Goal: Use online tool/utility: Utilize a website feature to perform a specific function

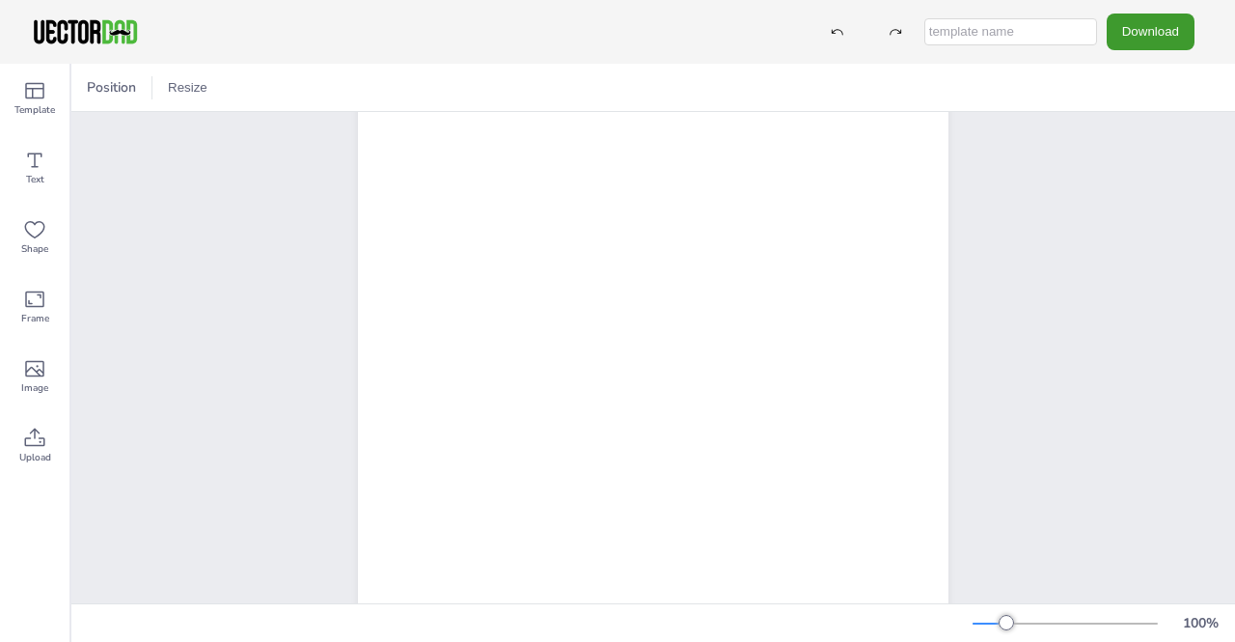
scroll to position [244, 0]
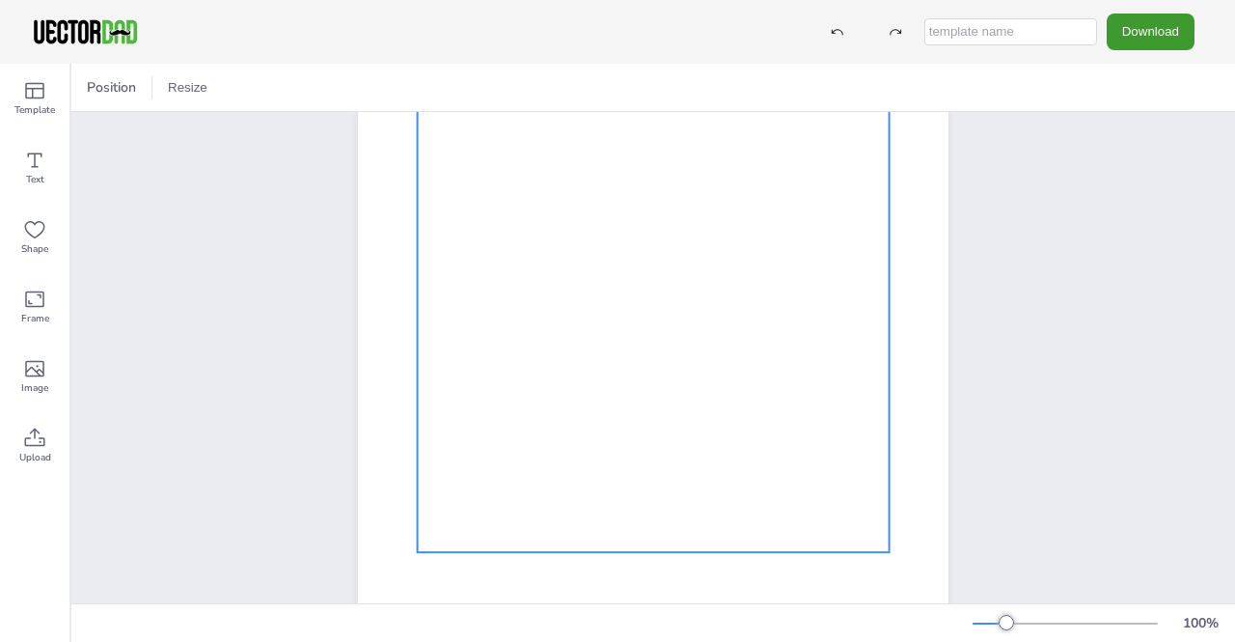
click at [694, 506] on div at bounding box center [654, 278] width 472 height 547
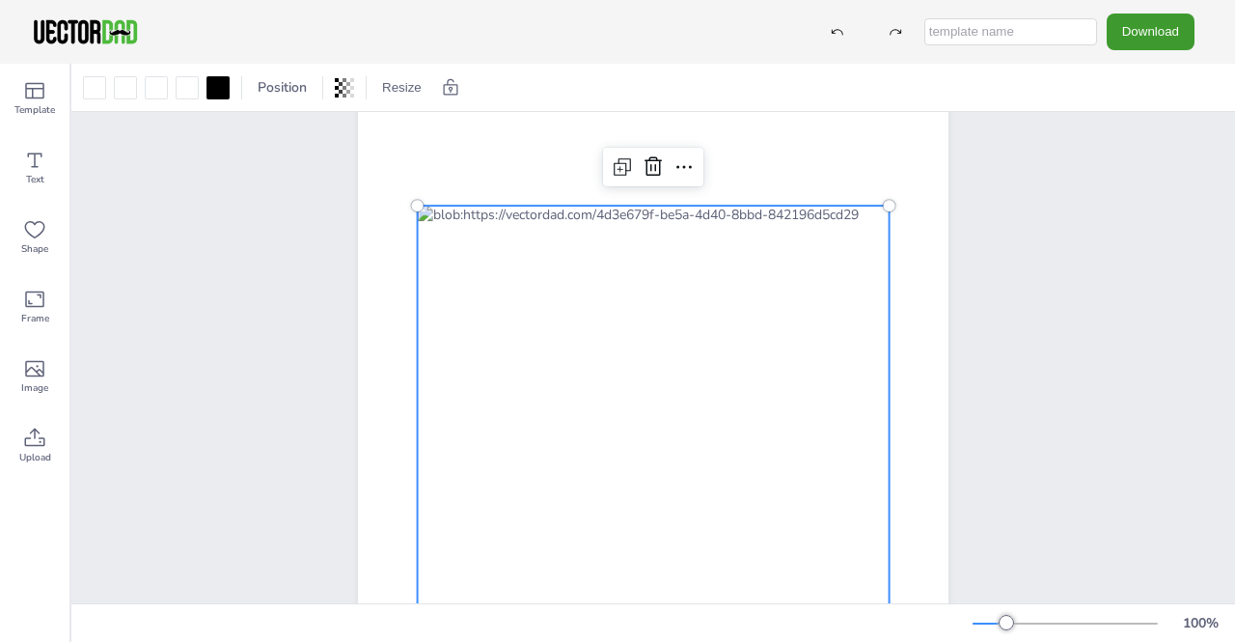
scroll to position [42, 0]
click at [678, 165] on icon at bounding box center [684, 167] width 23 height 23
click at [279, 159] on div "[DOMAIN_NAME] [US_STATE]" at bounding box center [653, 479] width 757 height 821
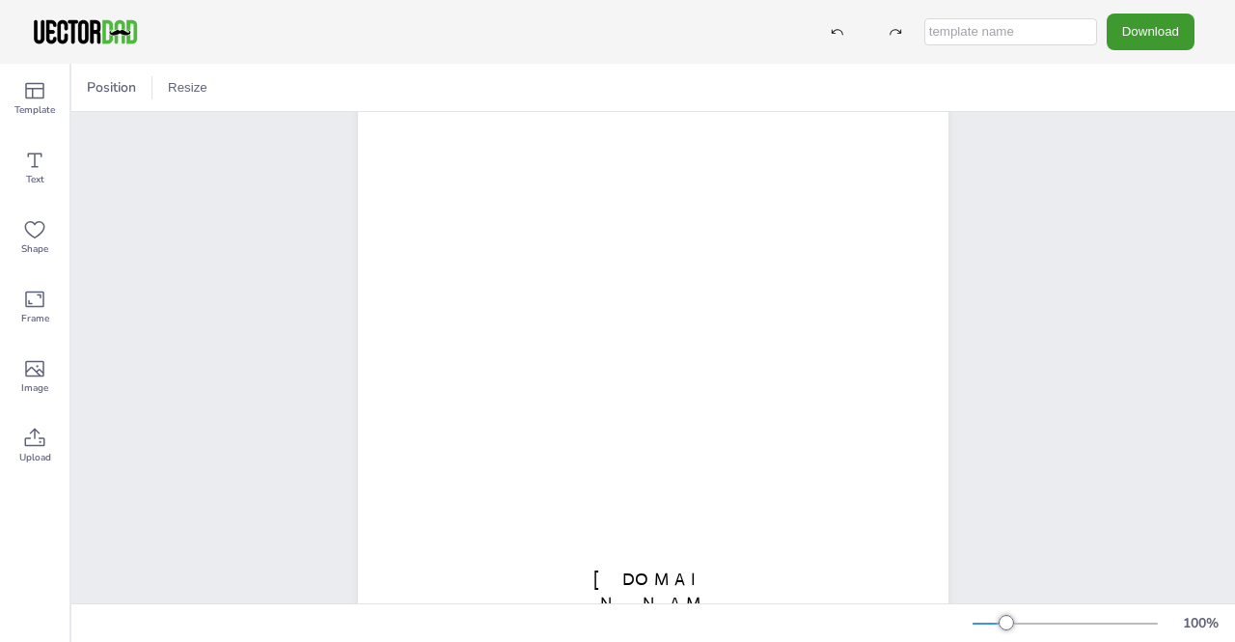
scroll to position [344, 0]
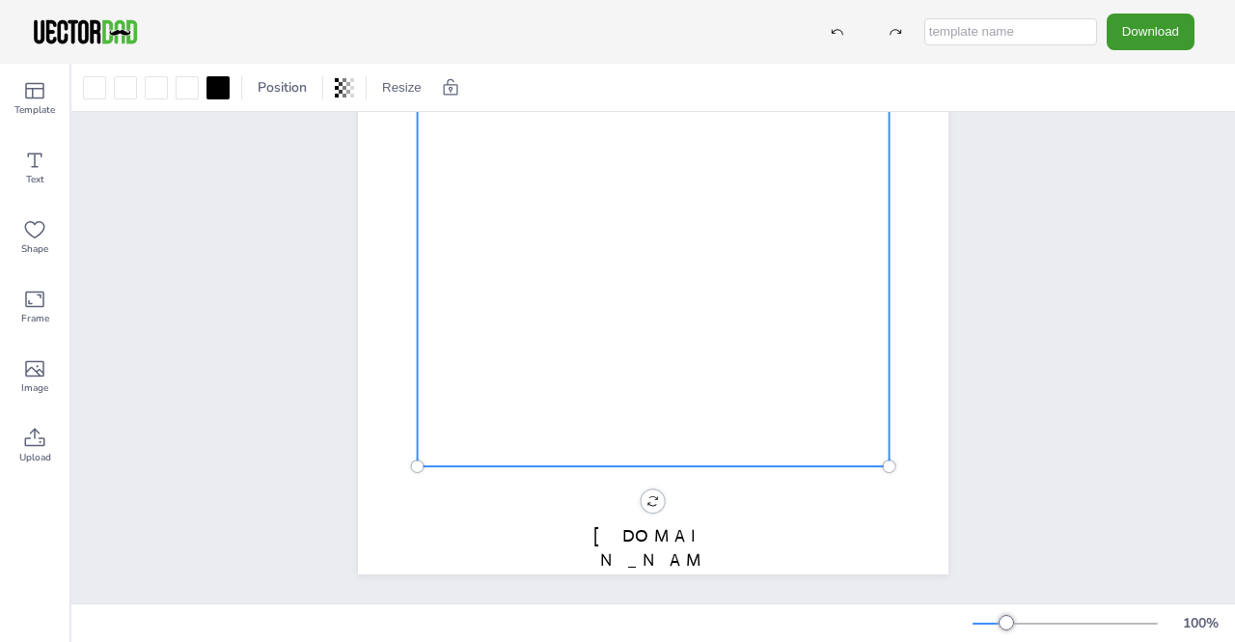
click at [677, 410] on div at bounding box center [654, 192] width 472 height 547
click at [181, 86] on div at bounding box center [187, 87] width 23 height 23
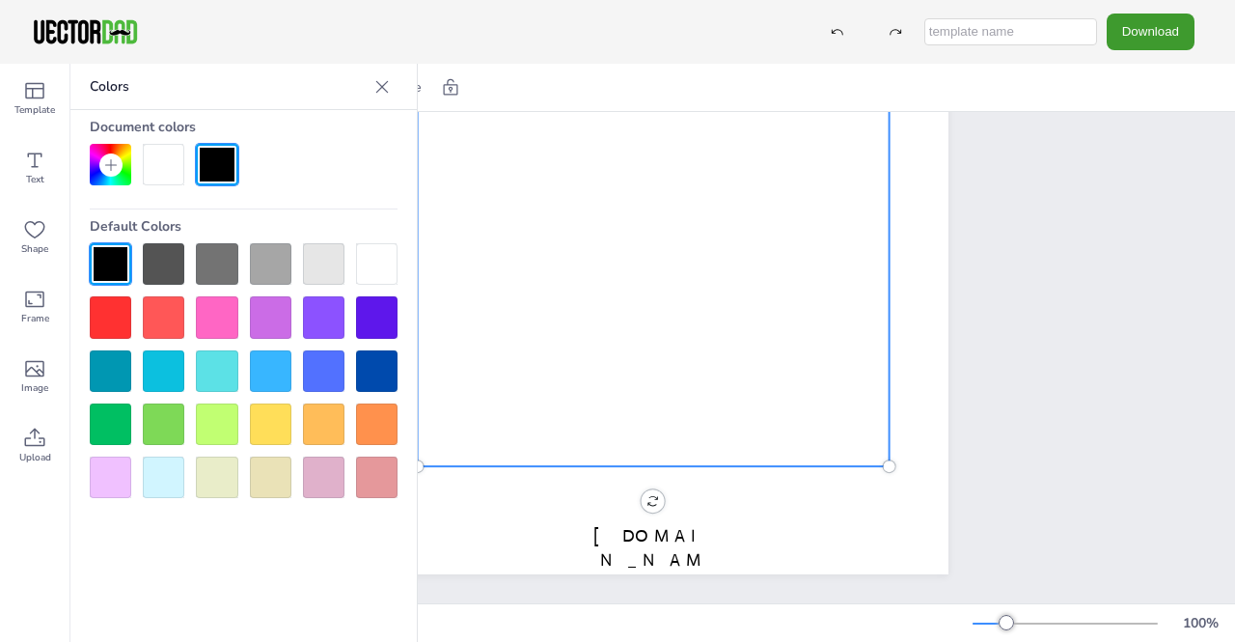
click at [269, 429] on div at bounding box center [270, 423] width 41 height 41
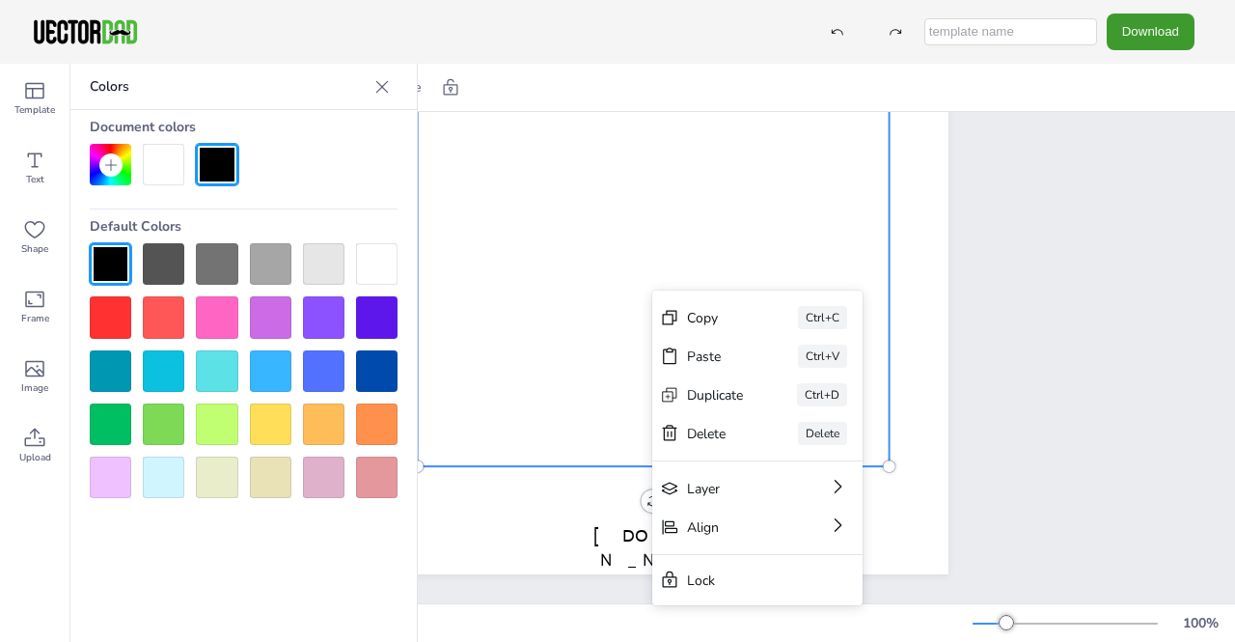
click at [378, 266] on div at bounding box center [376, 263] width 41 height 41
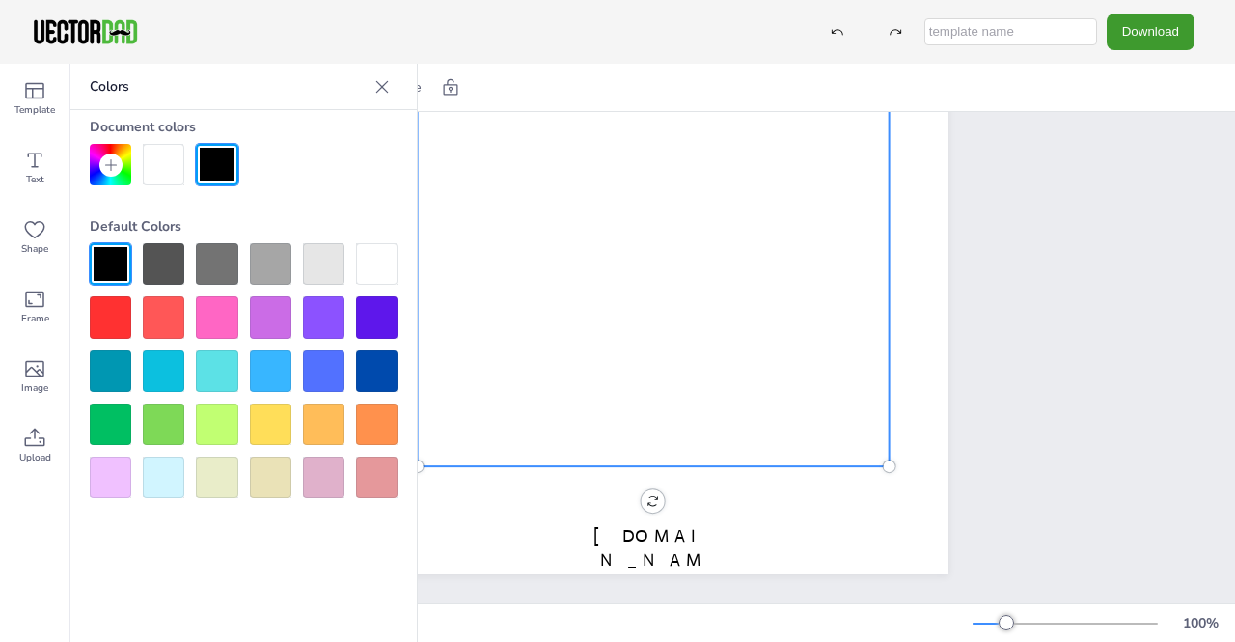
click at [701, 399] on div at bounding box center [654, 192] width 472 height 547
click at [282, 416] on div at bounding box center [270, 423] width 41 height 41
click at [361, 266] on div at bounding box center [376, 263] width 41 height 41
click at [385, 86] on icon at bounding box center [381, 86] width 19 height 19
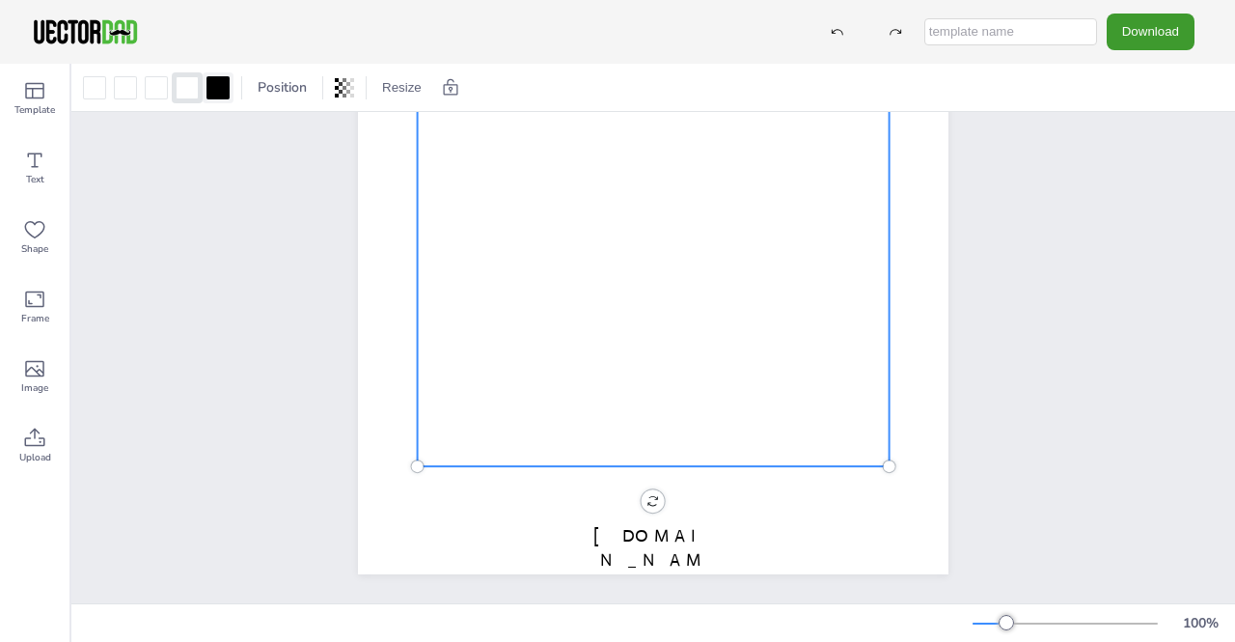
click at [216, 90] on div at bounding box center [217, 87] width 23 height 23
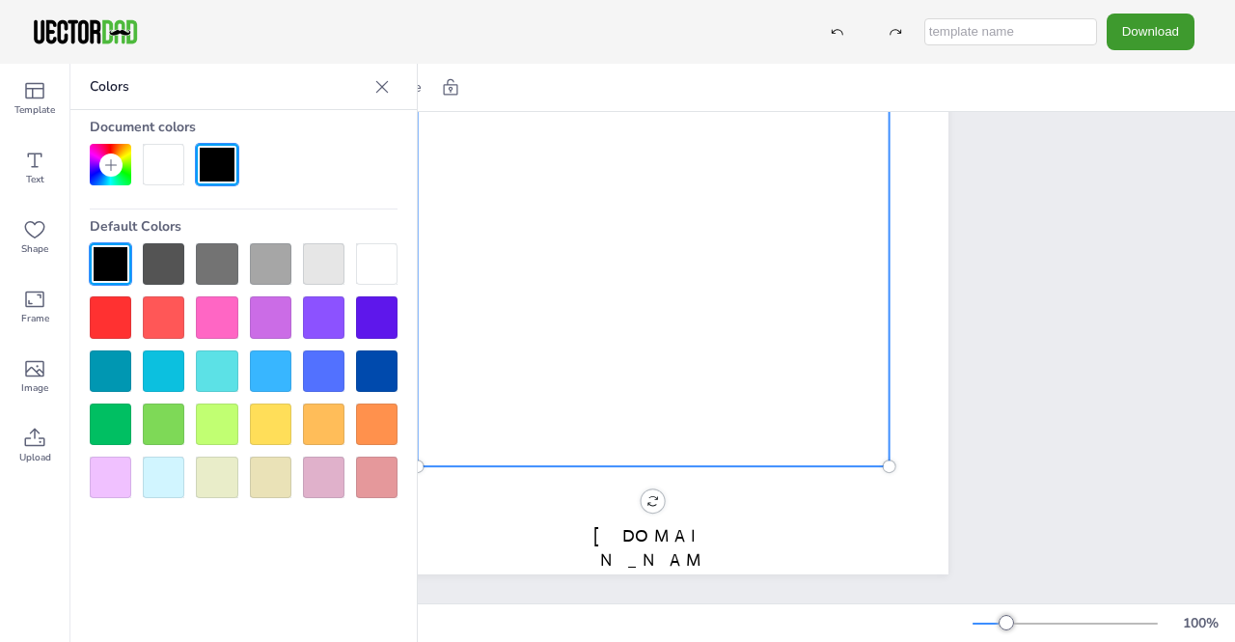
click at [387, 90] on icon at bounding box center [381, 86] width 19 height 19
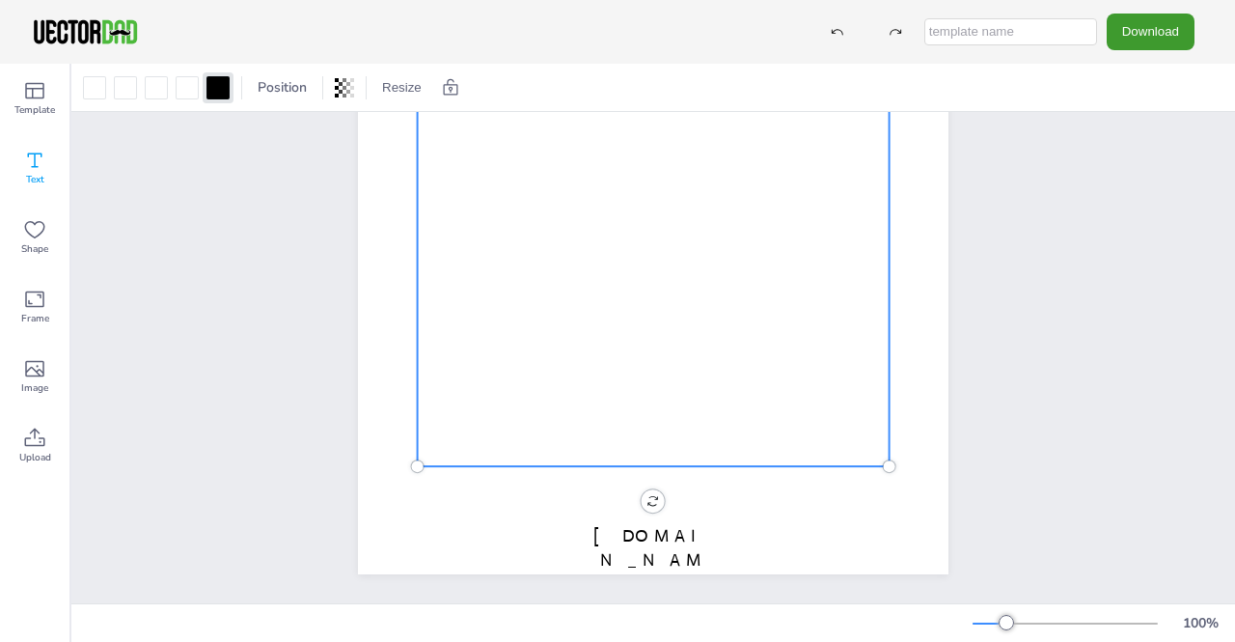
click at [41, 167] on icon at bounding box center [34, 160] width 23 height 23
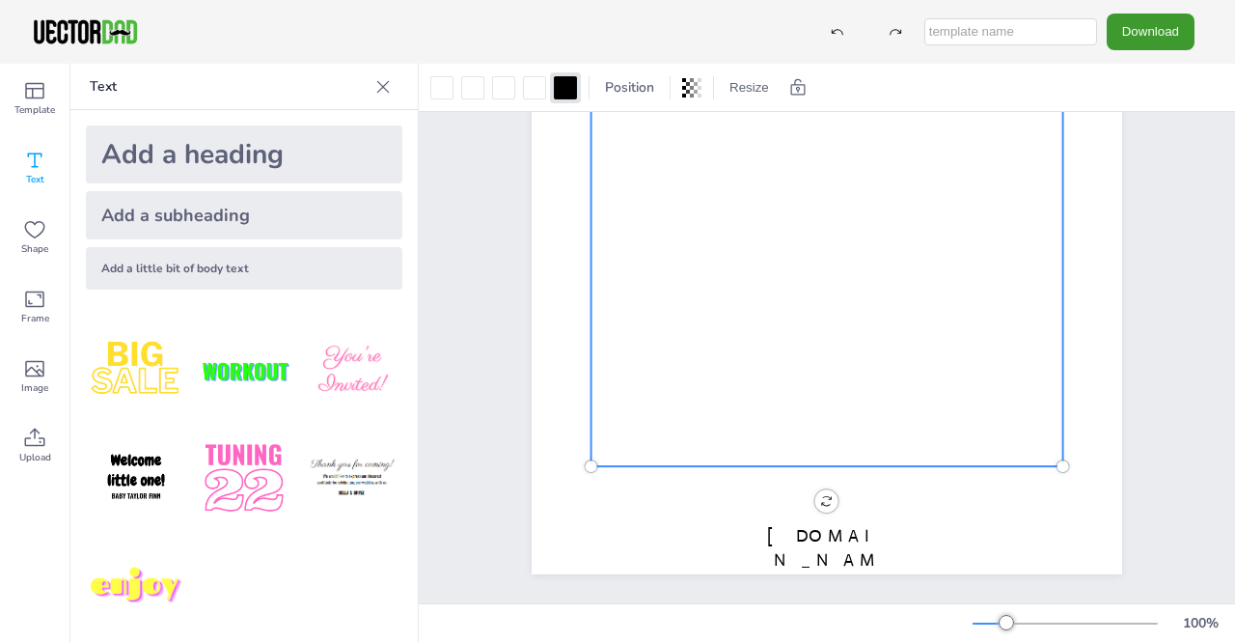
click at [872, 403] on div at bounding box center [828, 192] width 472 height 547
click at [870, 409] on div at bounding box center [828, 192] width 472 height 547
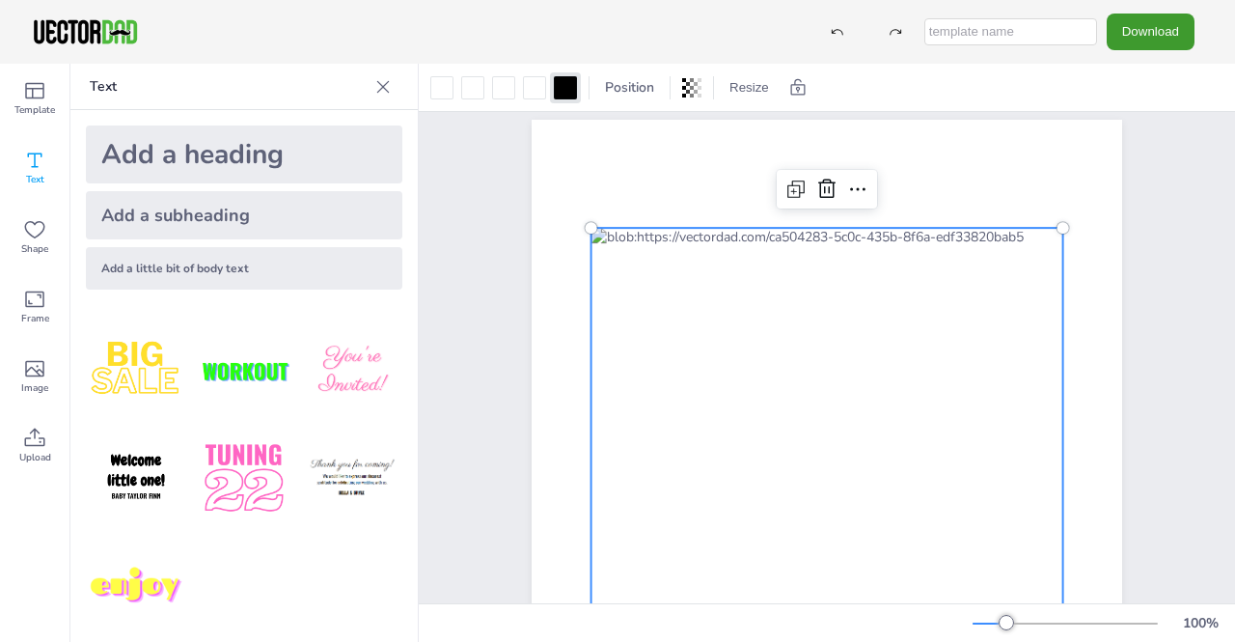
scroll to position [0, 0]
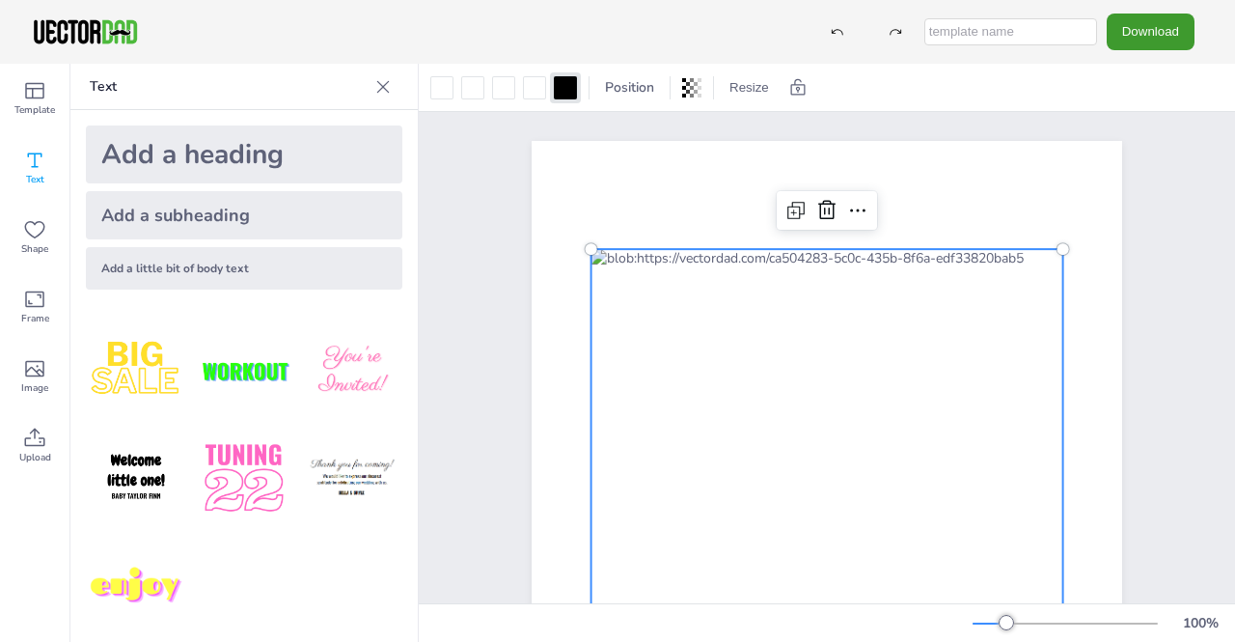
click at [195, 88] on p "Text" at bounding box center [229, 87] width 278 height 46
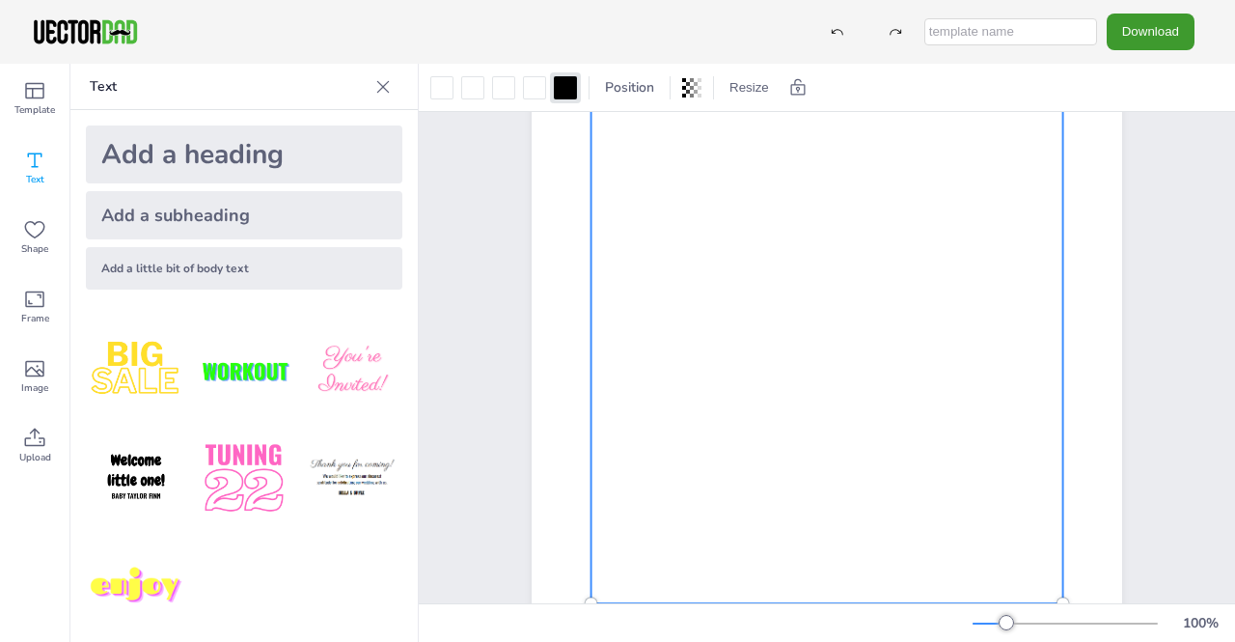
scroll to position [335, 0]
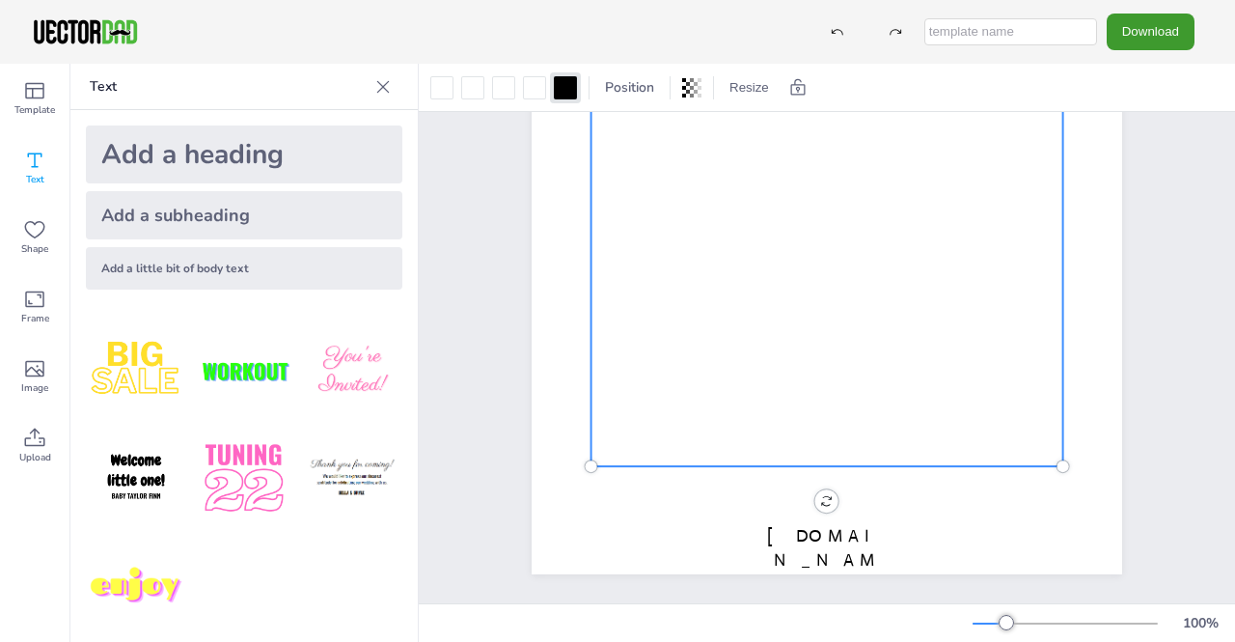
click at [865, 415] on div at bounding box center [828, 192] width 472 height 547
click at [25, 368] on icon at bounding box center [34, 369] width 19 height 16
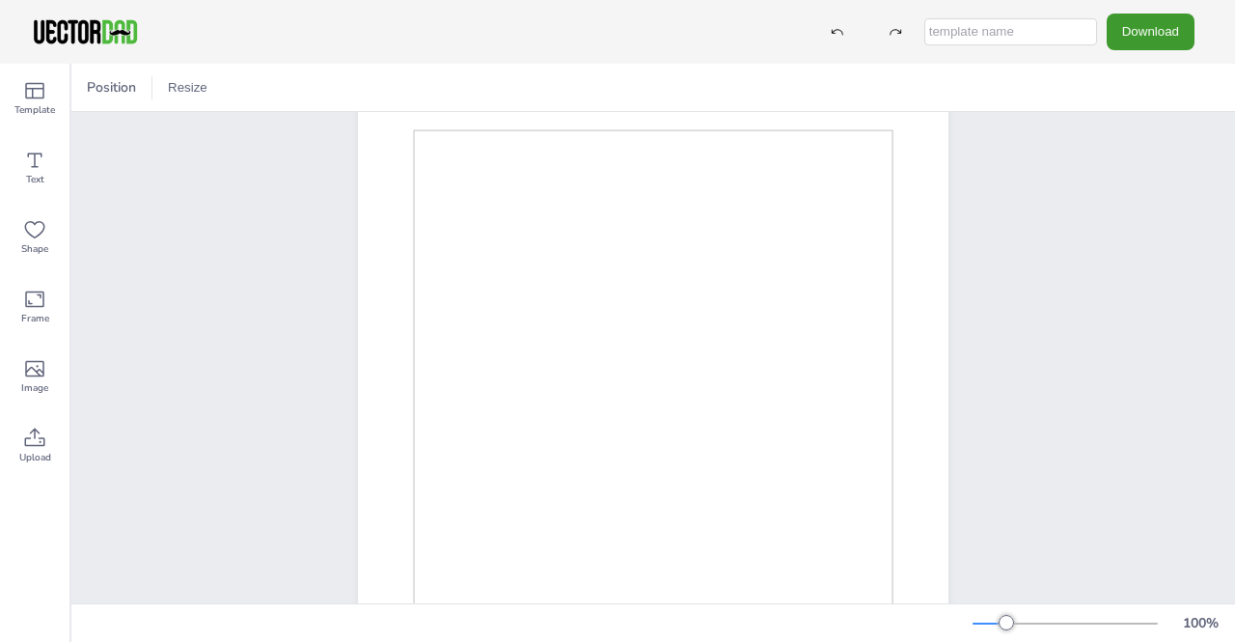
scroll to position [218, 0]
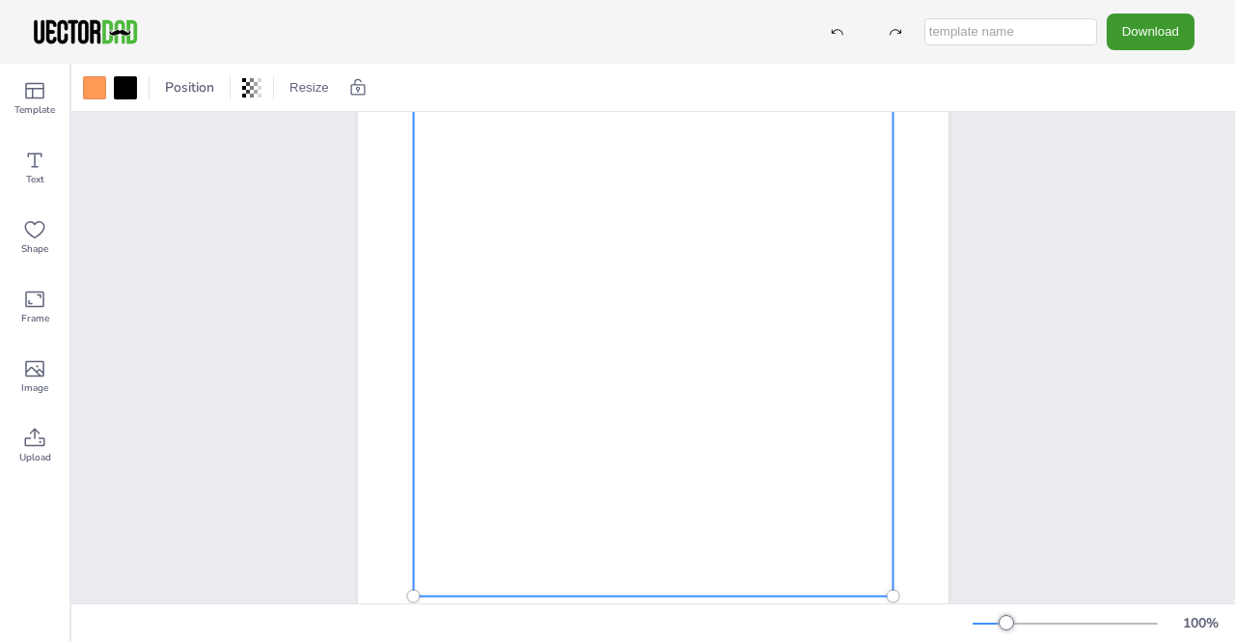
click at [700, 549] on div at bounding box center [654, 319] width 480 height 556
click at [104, 90] on div at bounding box center [94, 87] width 23 height 23
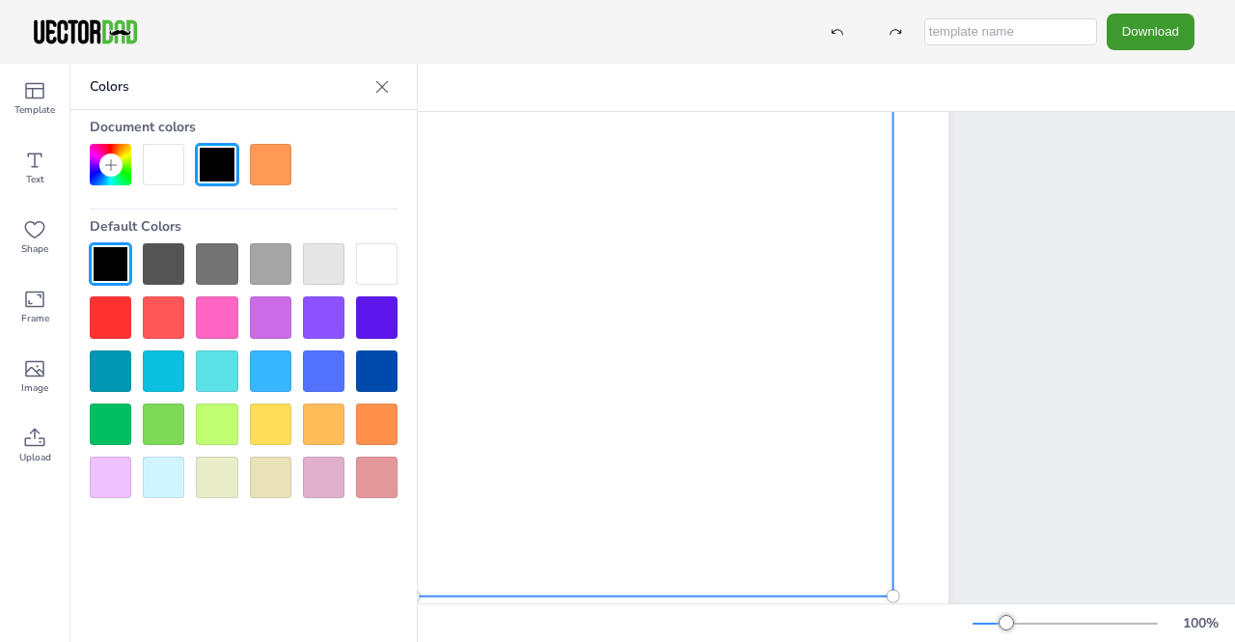
click at [265, 426] on div at bounding box center [270, 423] width 41 height 41
click at [271, 366] on div at bounding box center [270, 370] width 41 height 41
click at [216, 413] on div at bounding box center [216, 423] width 41 height 41
click at [169, 424] on div at bounding box center [163, 423] width 41 height 41
click at [128, 416] on div at bounding box center [110, 423] width 41 height 41
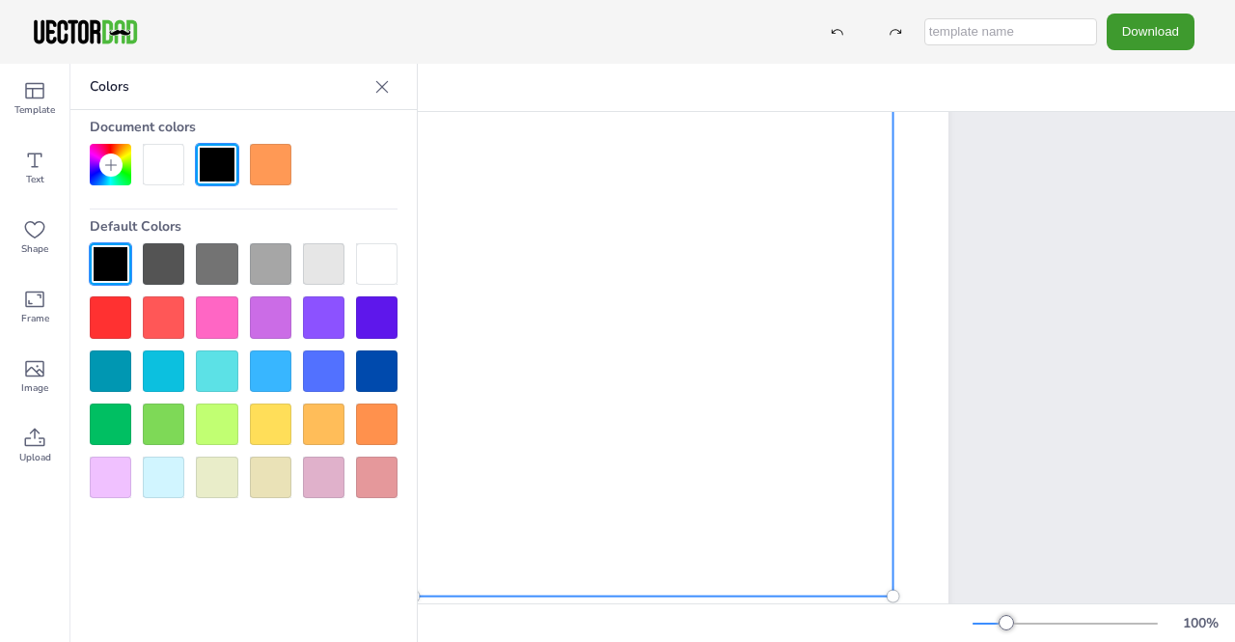
click at [324, 85] on p "Colors" at bounding box center [228, 87] width 277 height 46
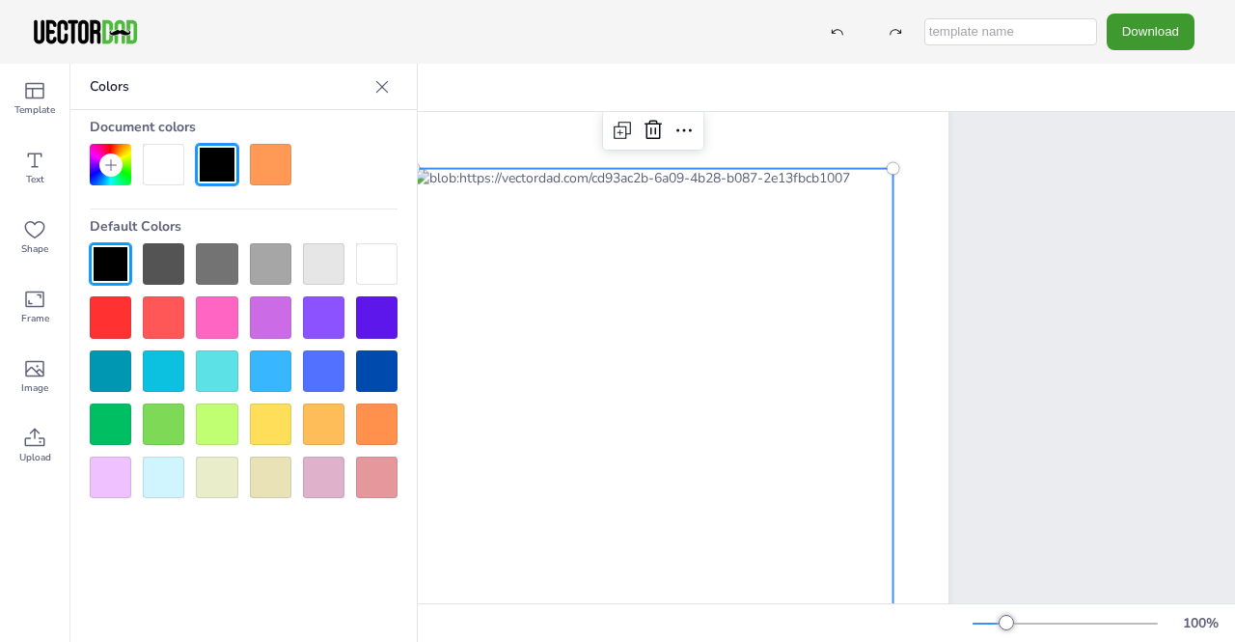
scroll to position [0, 0]
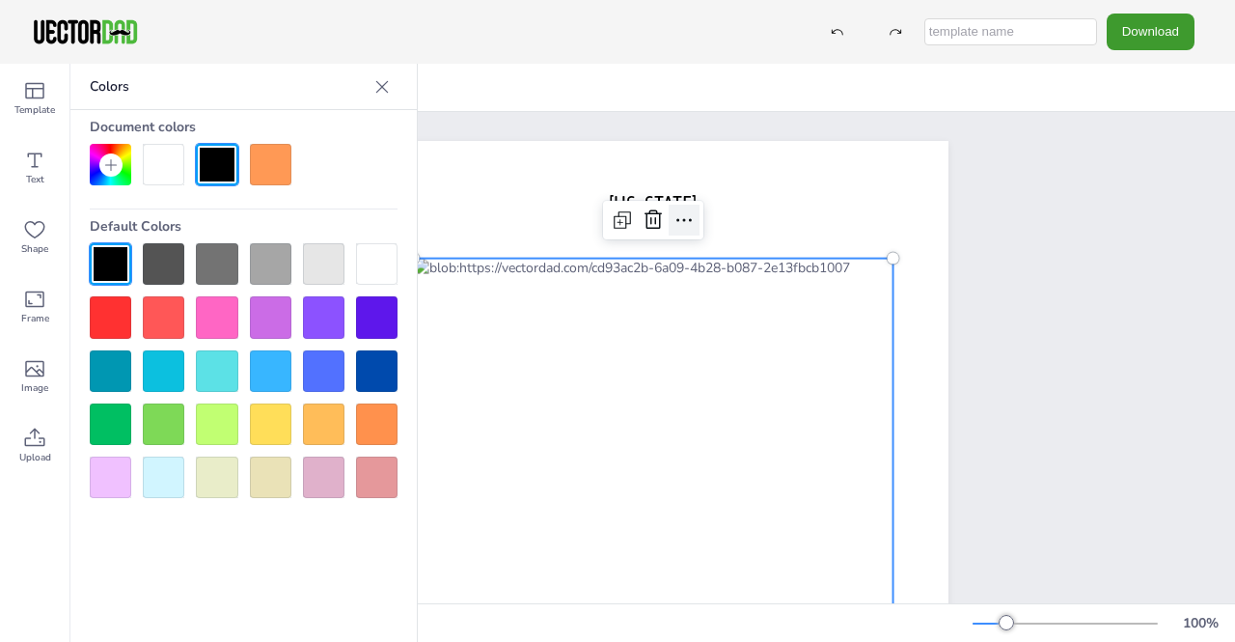
click at [673, 222] on icon at bounding box center [684, 219] width 23 height 23
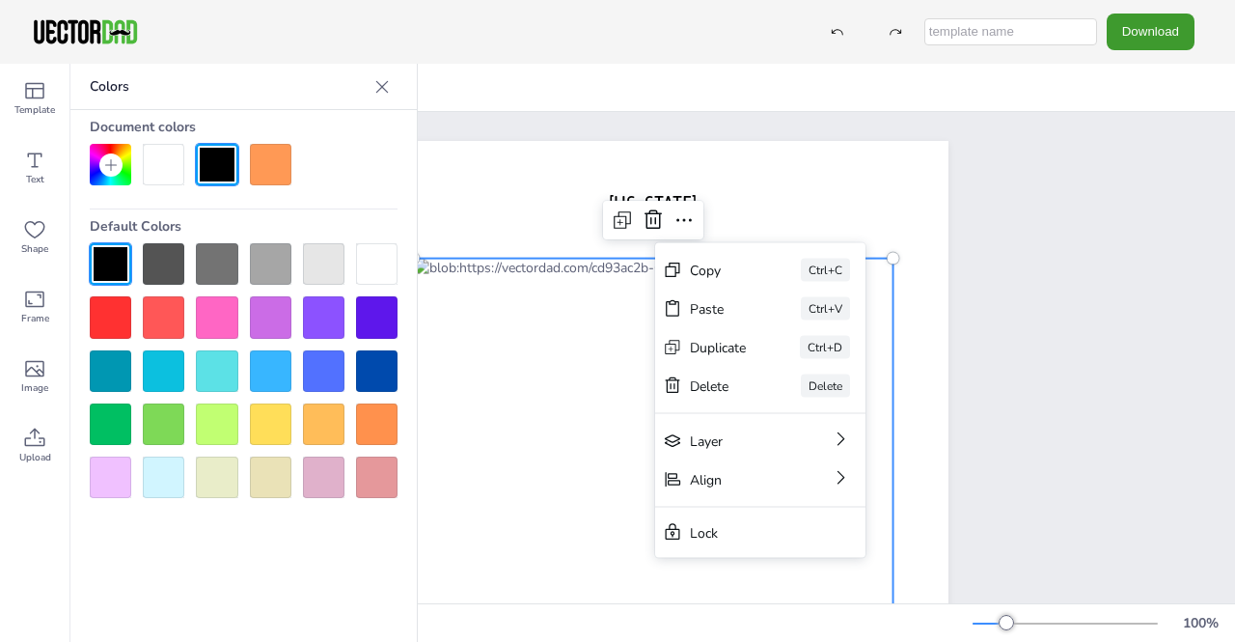
click at [152, 163] on div at bounding box center [163, 164] width 41 height 41
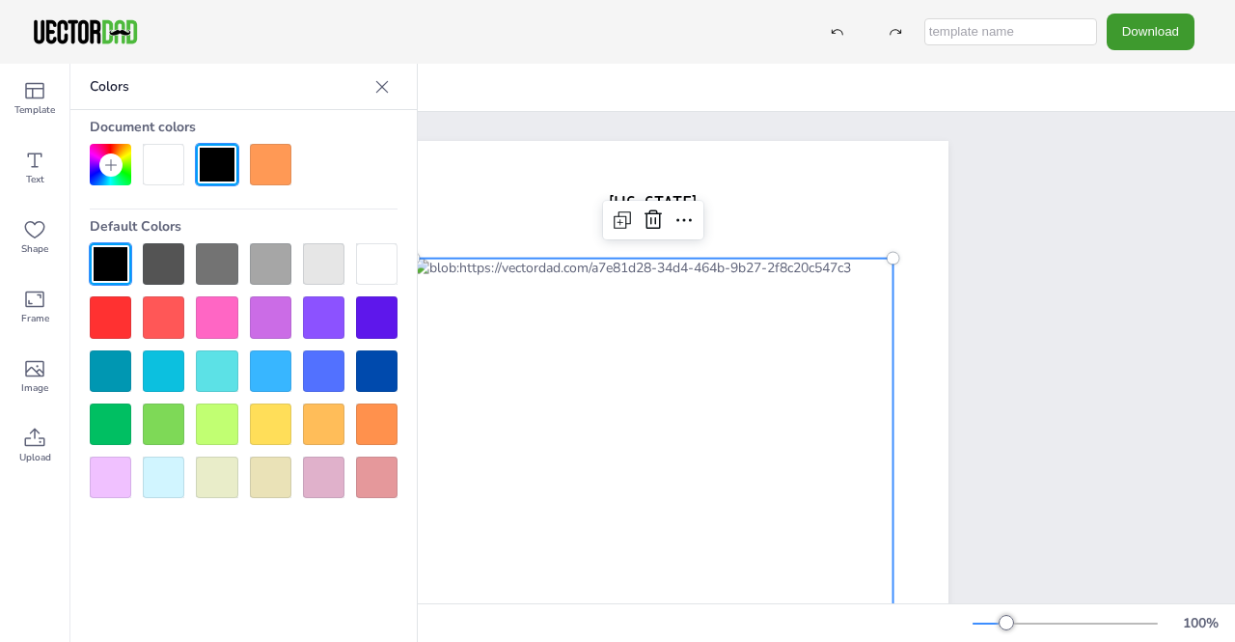
click at [99, 408] on div at bounding box center [110, 423] width 41 height 41
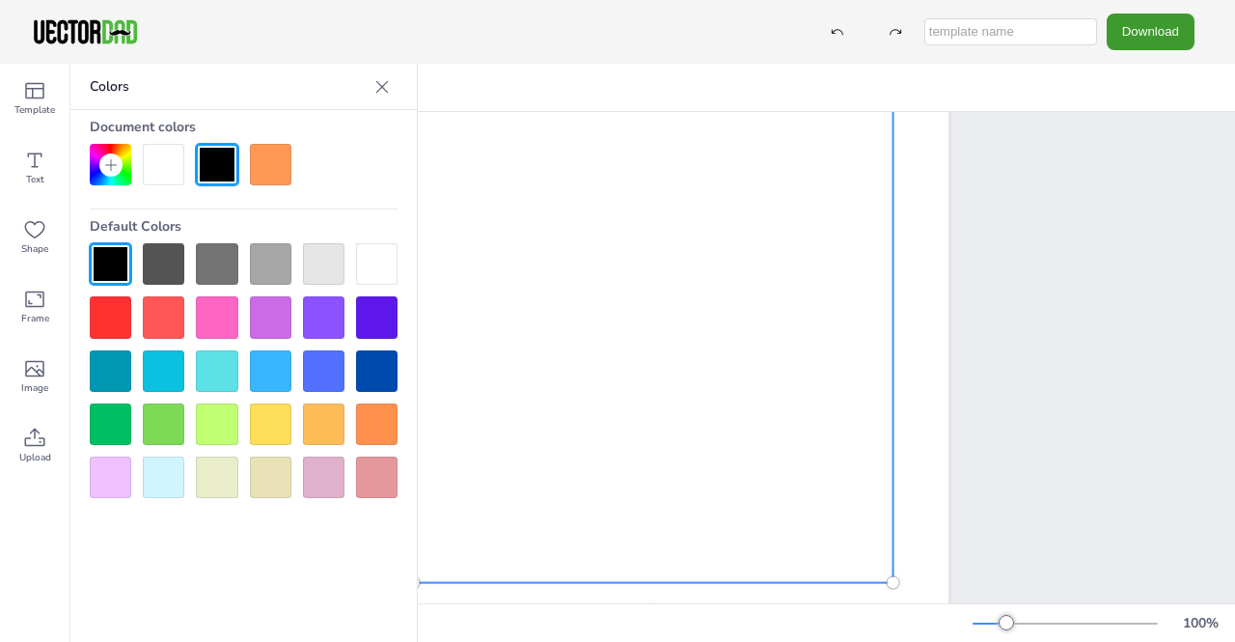
scroll to position [270, 0]
